Goal: Information Seeking & Learning: Learn about a topic

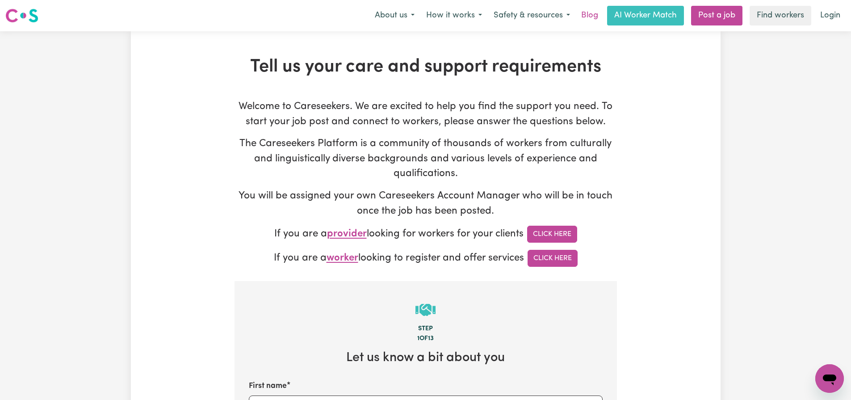
click at [585, 15] on link "Blog" at bounding box center [590, 16] width 28 height 20
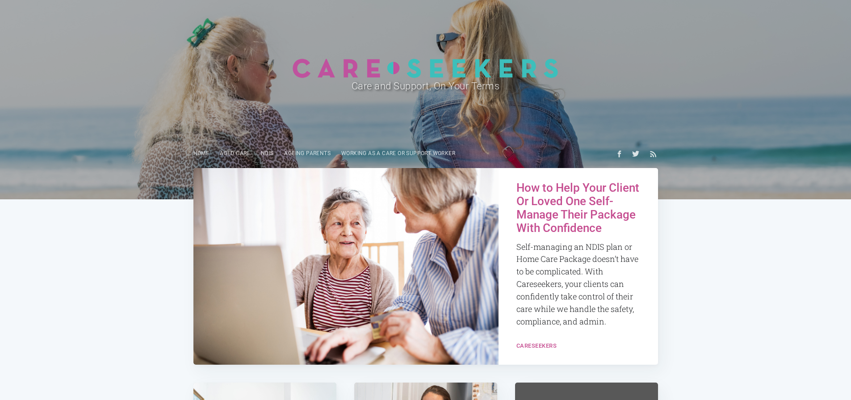
scroll to position [32, 0]
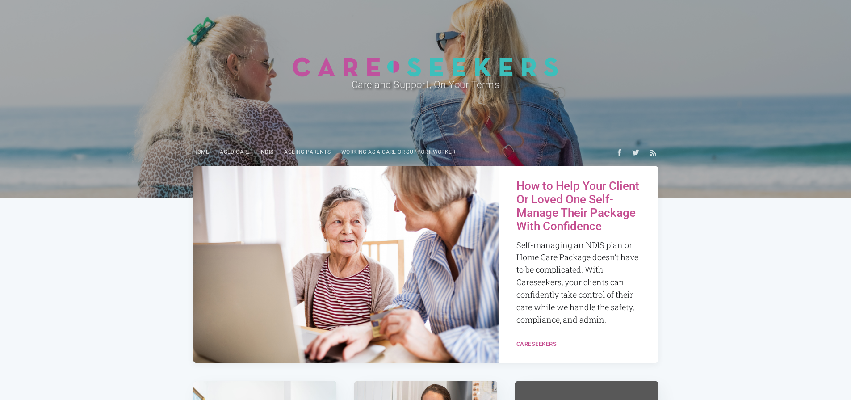
click at [554, 191] on h2 "How to Help Your Client Or Loved One Self-Manage Their Package With Confidence" at bounding box center [578, 207] width 124 height 54
